Goal: Task Accomplishment & Management: Manage account settings

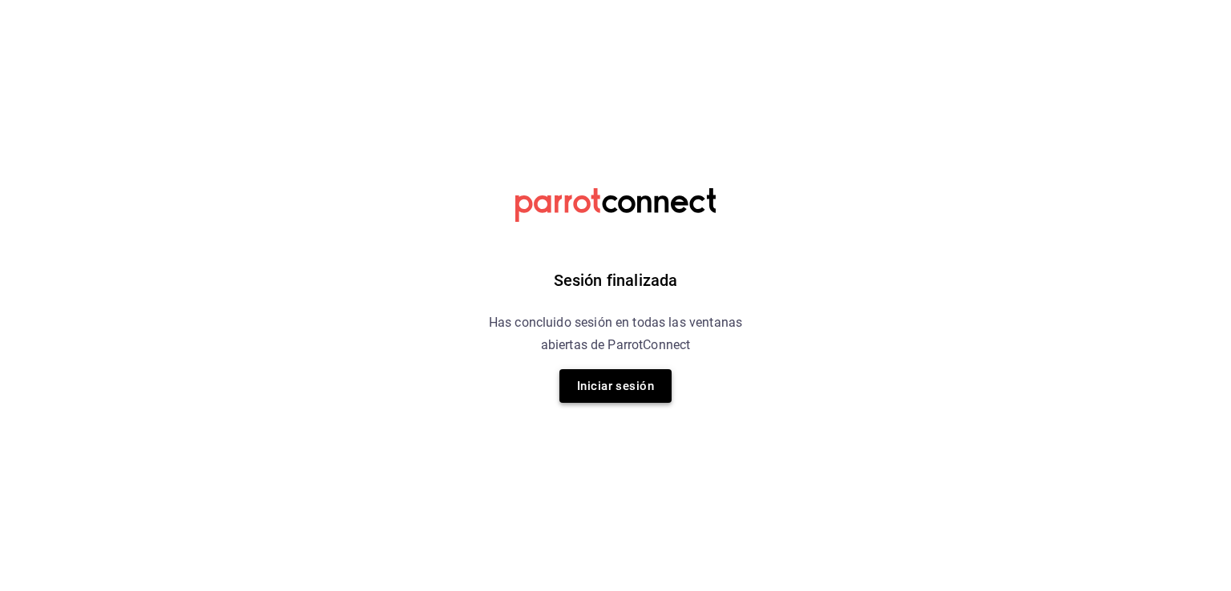
click at [641, 392] on button "Iniciar sesión" at bounding box center [615, 386] width 112 height 34
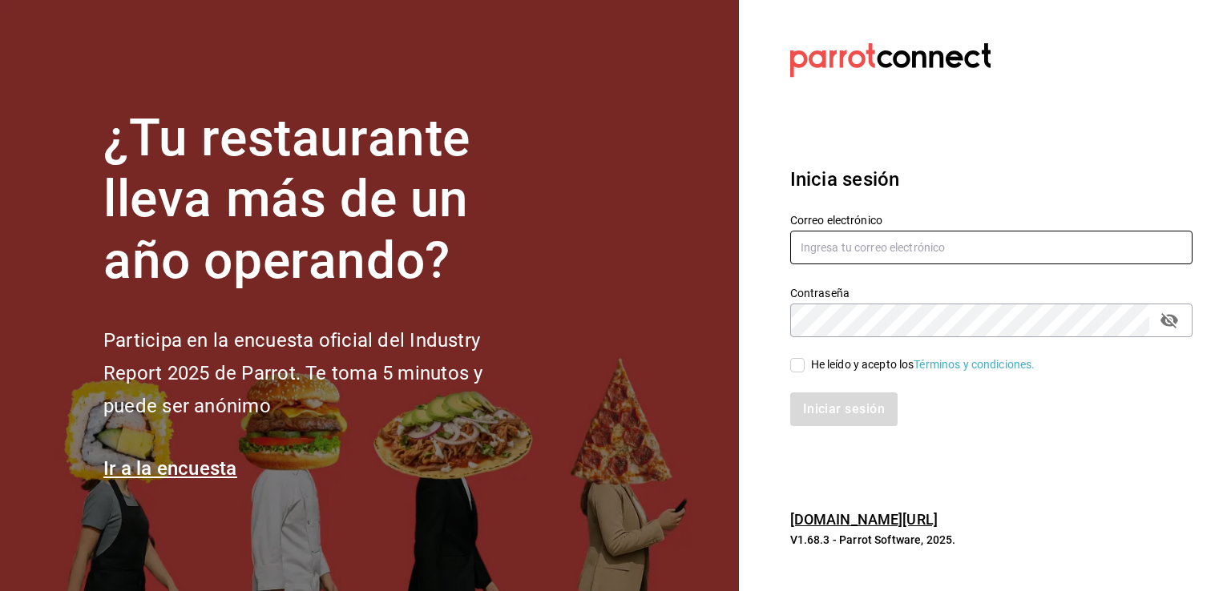
click at [865, 248] on input "text" at bounding box center [991, 248] width 402 height 34
type input "kekasmty@gmail.com"
click at [800, 365] on input "He leído y acepto los Términos y condiciones." at bounding box center [797, 365] width 14 height 14
checkbox input "true"
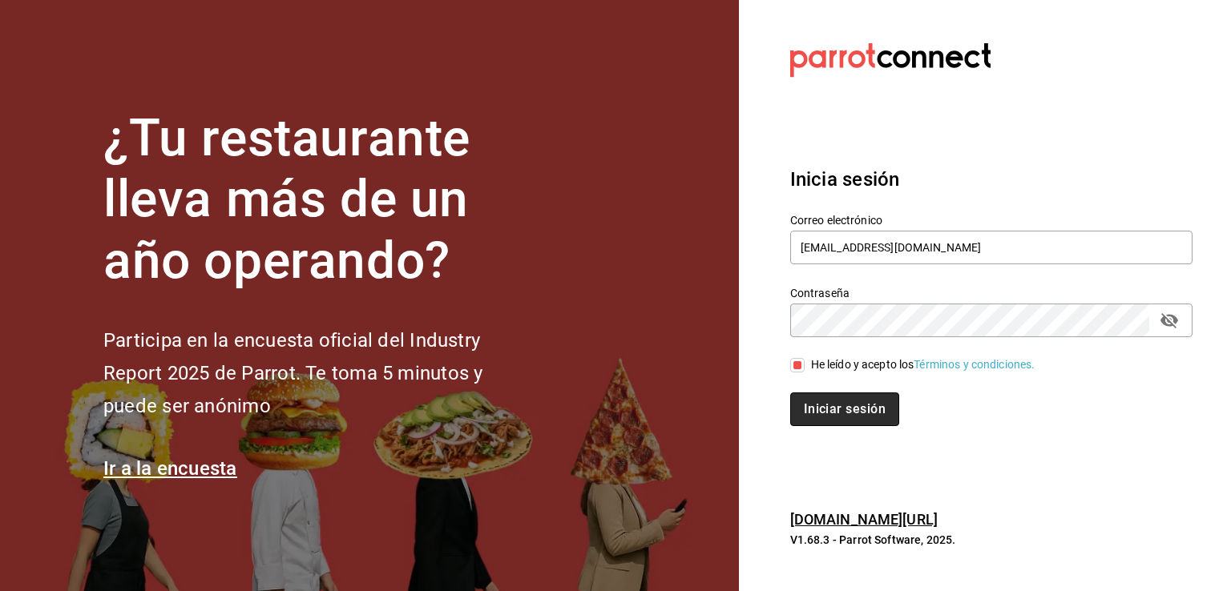
click at [856, 405] on button "Iniciar sesión" at bounding box center [844, 410] width 109 height 34
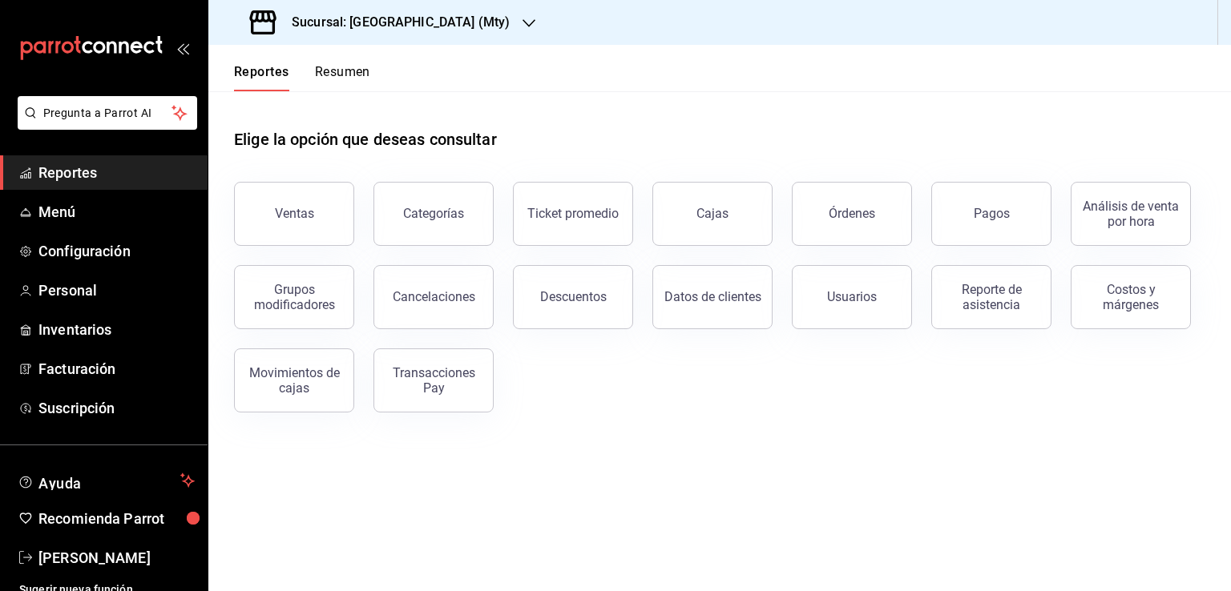
click at [54, 174] on span "Reportes" at bounding box center [116, 173] width 156 height 22
click at [77, 328] on span "Inventarios" at bounding box center [116, 330] width 156 height 22
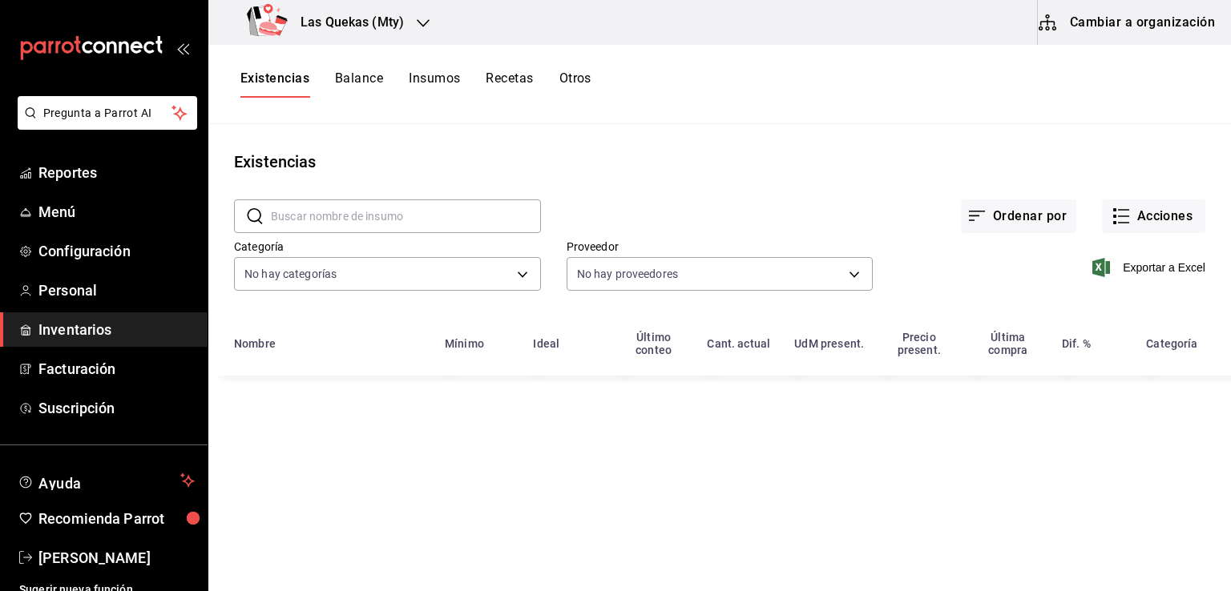
click at [1125, 21] on button "Cambiar a organización" at bounding box center [1128, 22] width 180 height 45
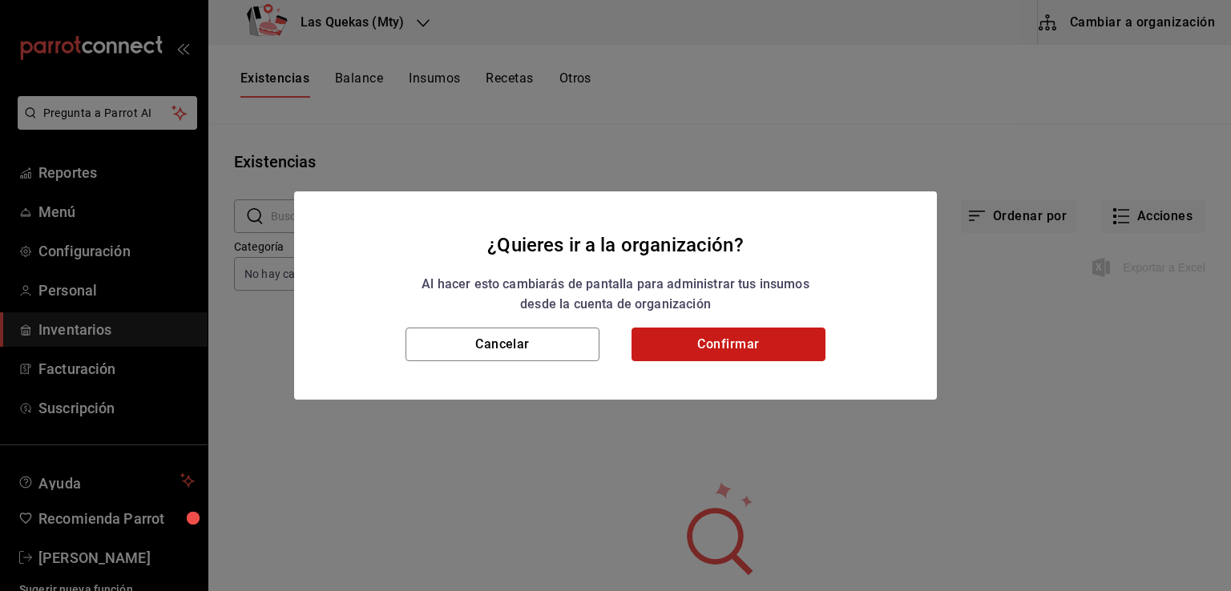
click at [724, 344] on button "Confirmar" at bounding box center [728, 345] width 194 height 34
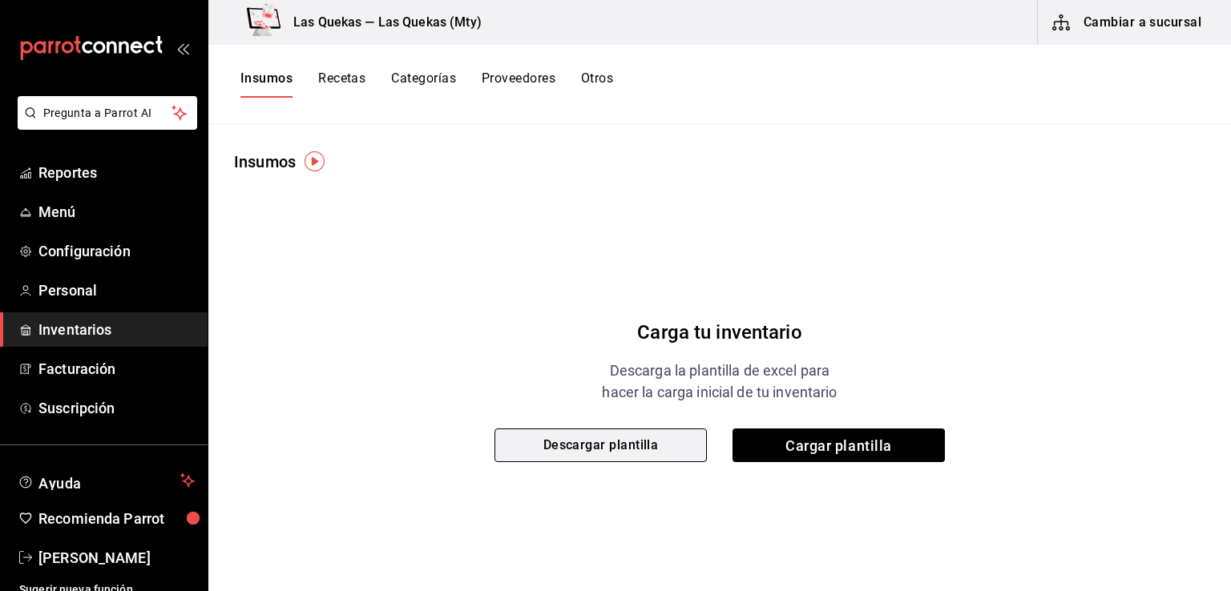
click at [638, 446] on button "Descargar plantilla" at bounding box center [600, 446] width 212 height 34
